Goal: Navigation & Orientation: Find specific page/section

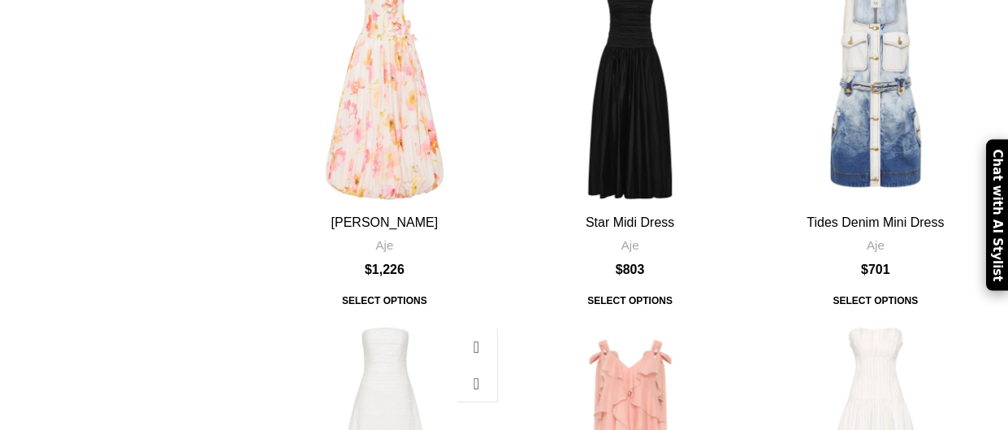
scroll to position [305, 0]
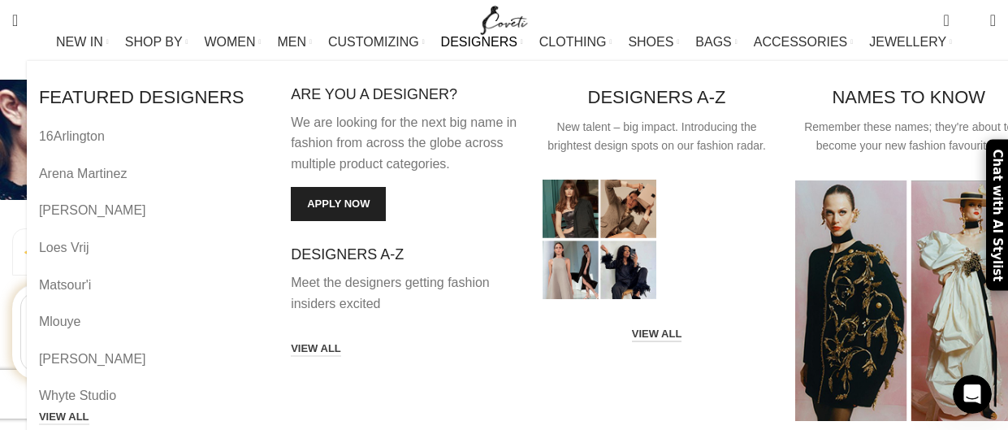
click at [632, 342] on link "VIEW ALL" at bounding box center [657, 334] width 50 height 15
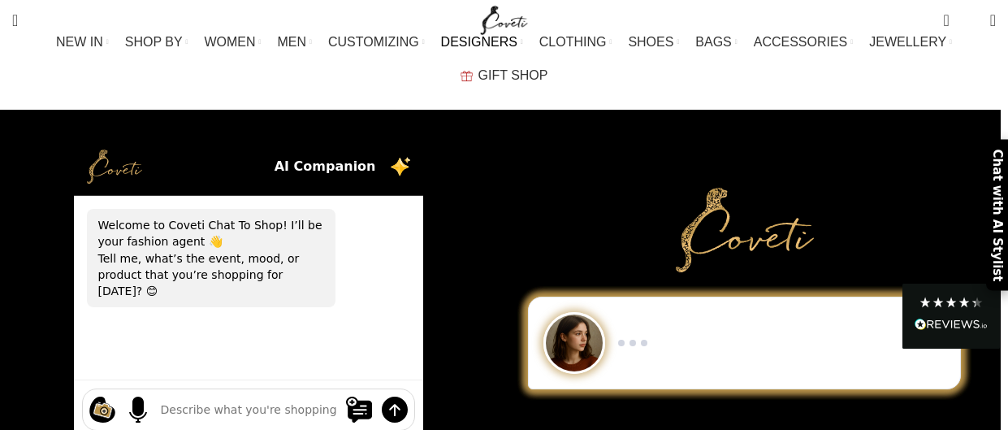
click at [441, 50] on span "DESIGNERS" at bounding box center [479, 41] width 76 height 15
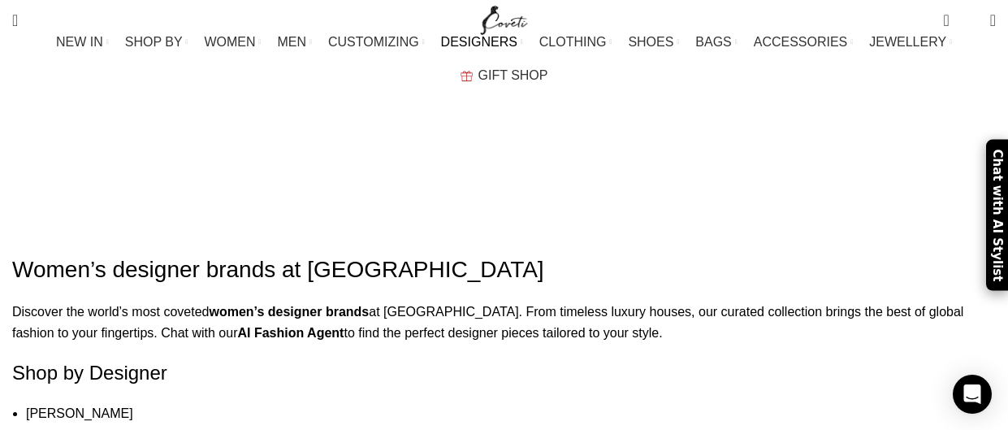
scroll to position [1233, 0]
